Goal: Navigation & Orientation: Go to known website

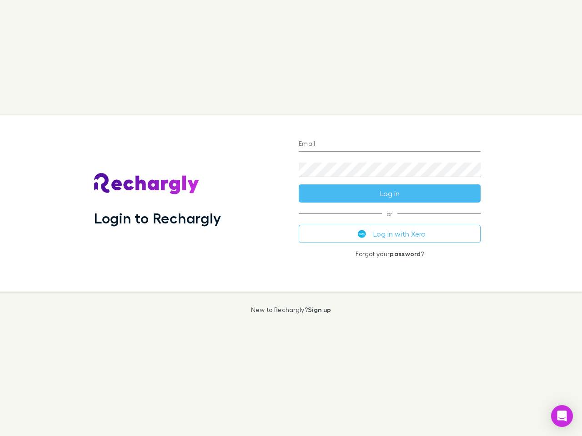
click at [291, 218] on div "Login to Rechargly" at bounding box center [189, 203] width 205 height 176
click at [389, 145] on input "Email" at bounding box center [390, 144] width 182 height 15
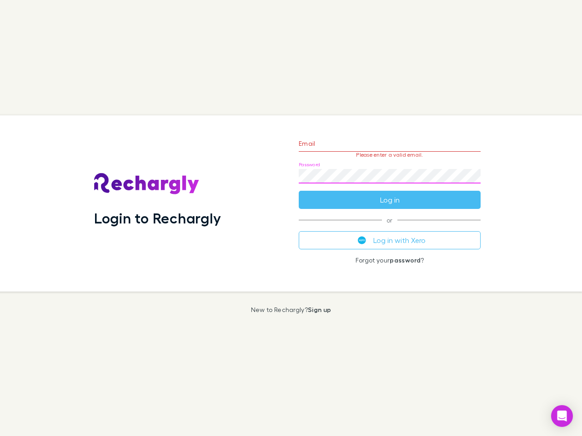
click at [389, 194] on form "Email Please enter a valid email. Password Log in" at bounding box center [390, 169] width 182 height 79
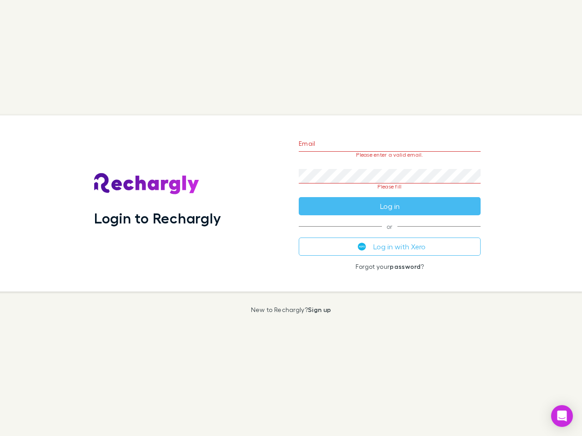
click at [389, 234] on div "Email Please enter a valid email. Password Please fill Log in or Log in with Xe…" at bounding box center [389, 203] width 196 height 176
click at [562, 416] on icon "Open Intercom Messenger" at bounding box center [562, 416] width 10 height 11
